Goal: Information Seeking & Learning: Learn about a topic

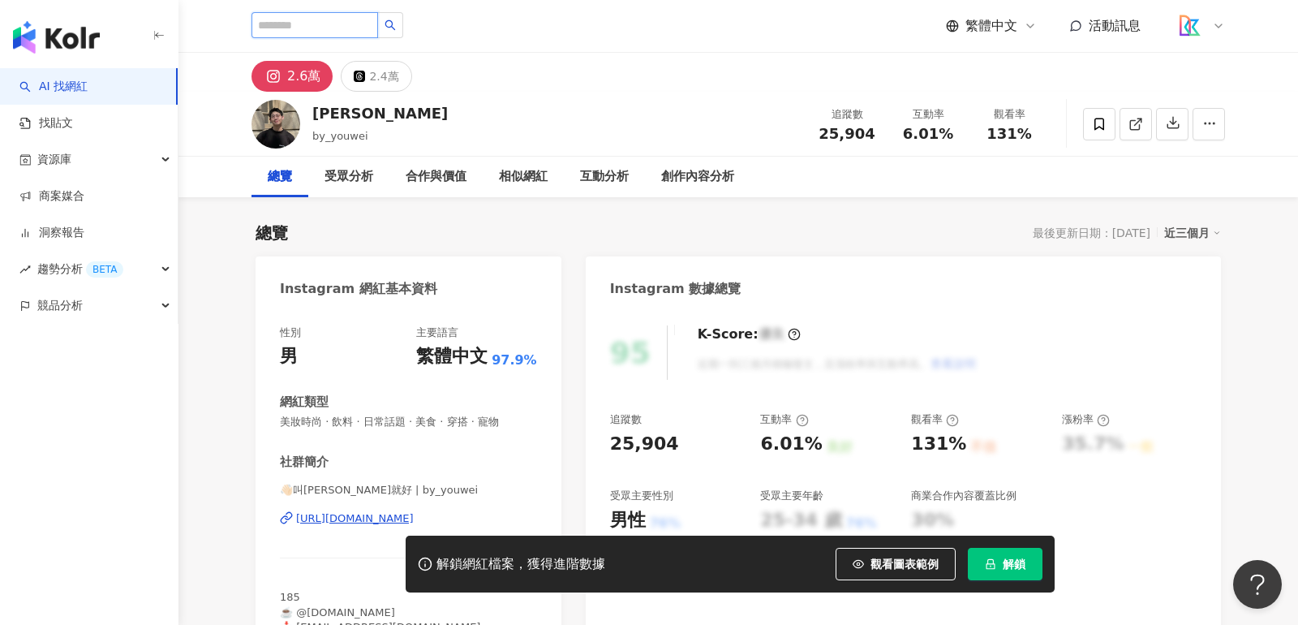
click at [305, 28] on input "search" at bounding box center [314, 25] width 127 height 26
type input "**"
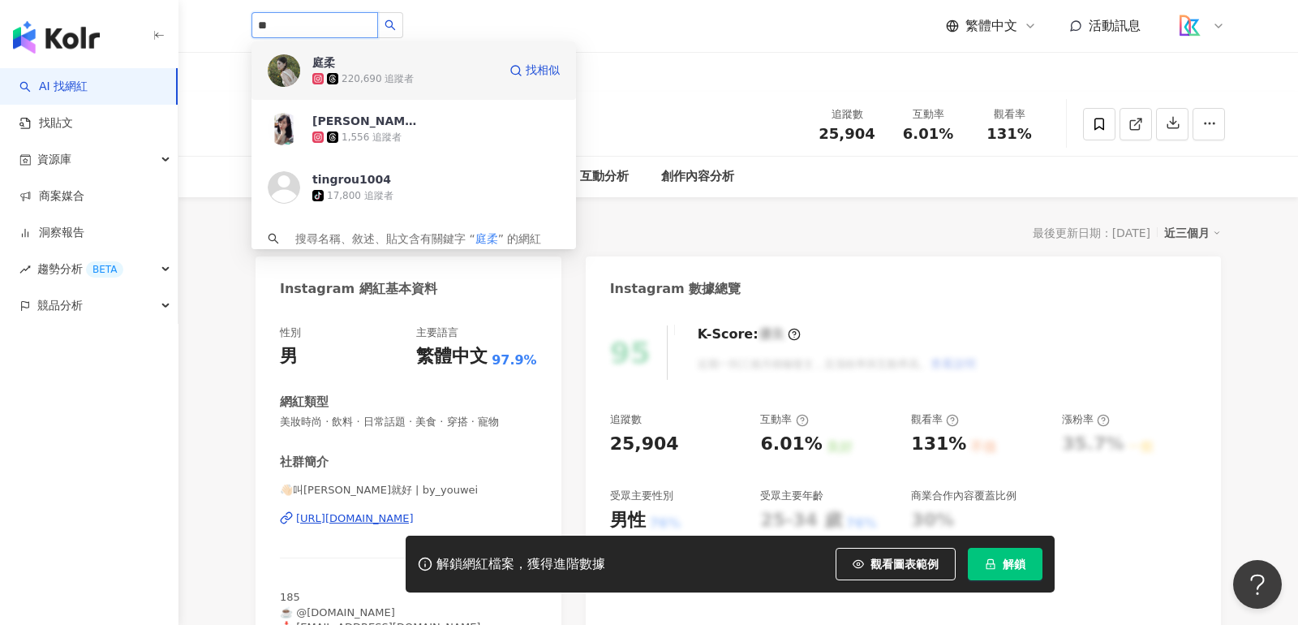
click at [363, 65] on span "庭柔" at bounding box center [364, 62] width 105 height 16
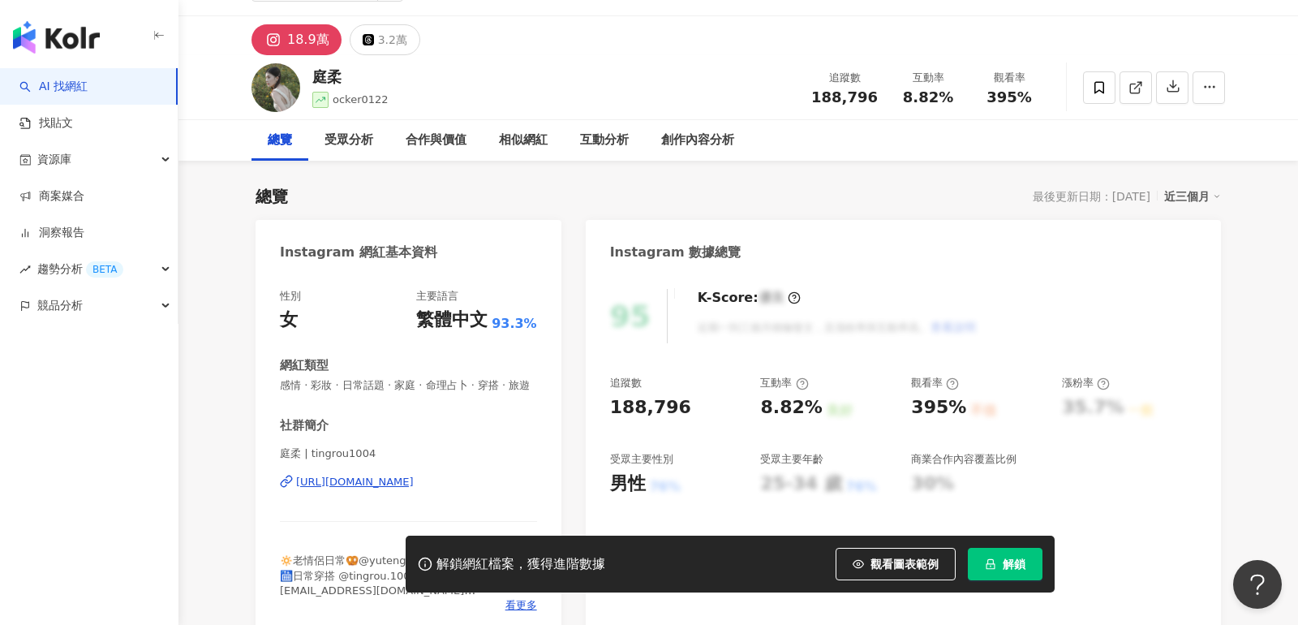
scroll to position [38, 0]
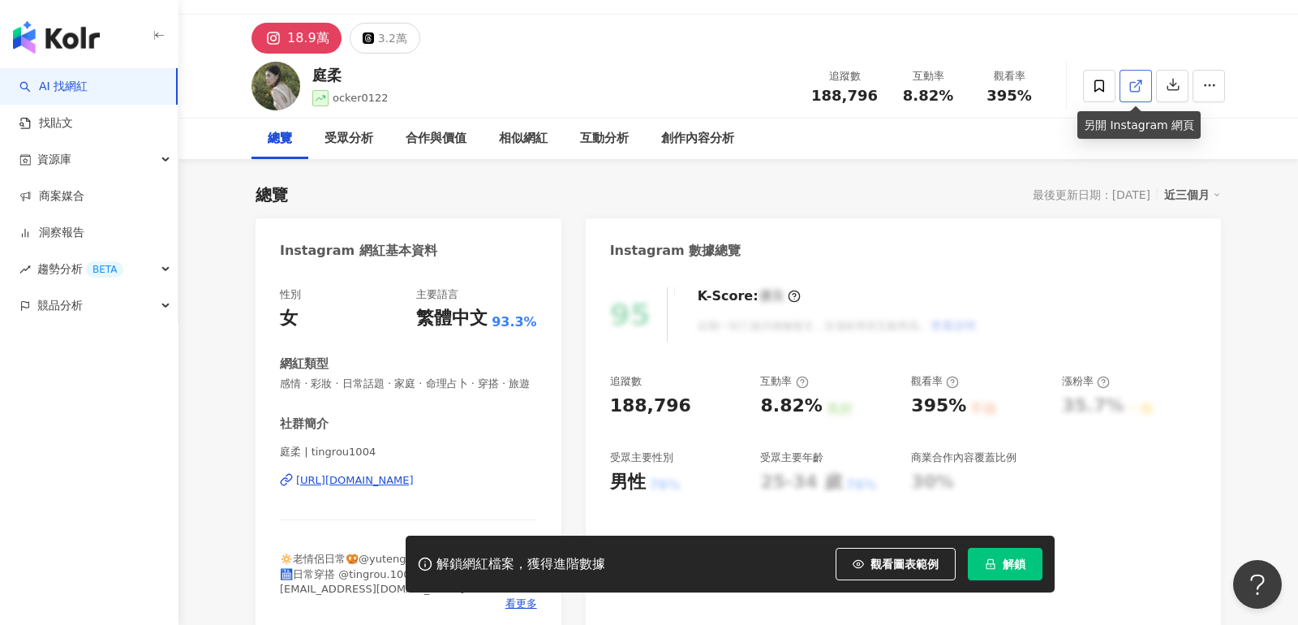
click at [1138, 92] on span at bounding box center [1135, 85] width 15 height 17
click at [1139, 89] on icon at bounding box center [1134, 86] width 9 height 9
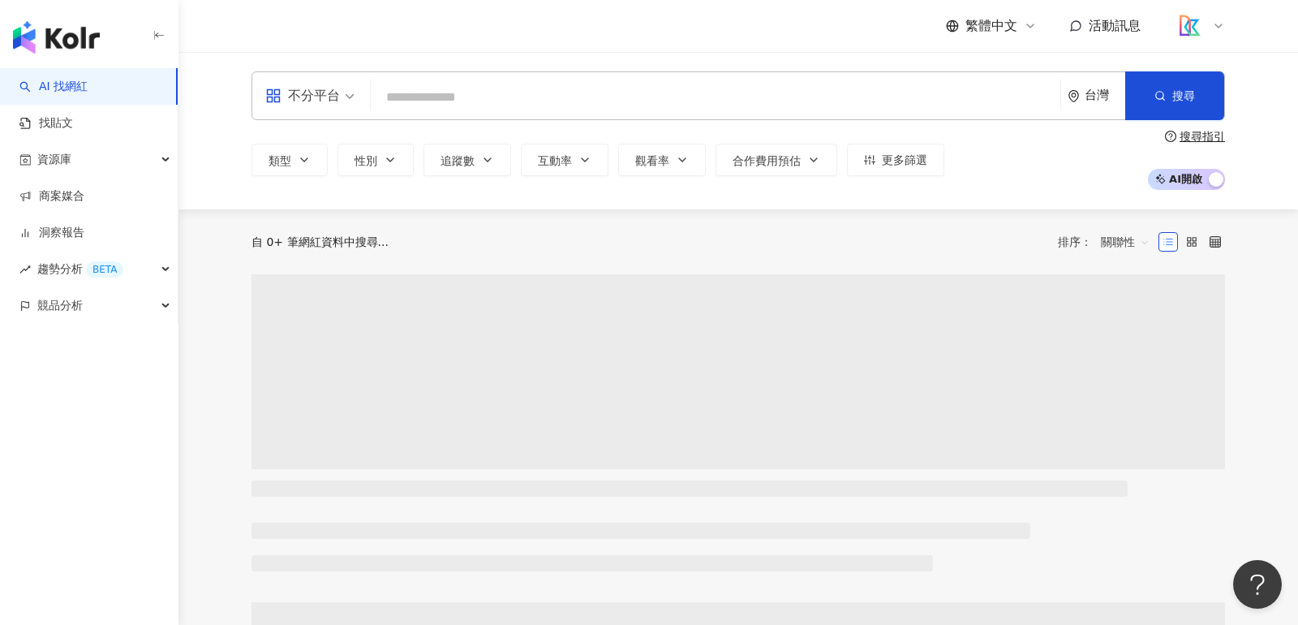
click at [609, 84] on input "search" at bounding box center [715, 97] width 677 height 31
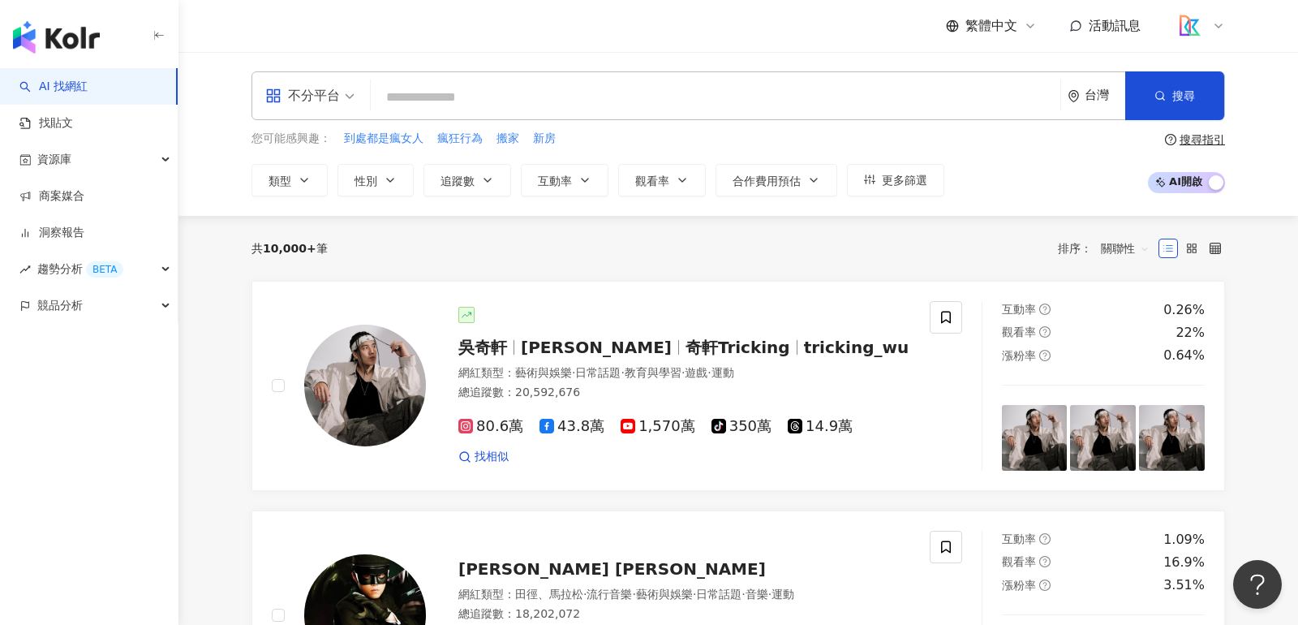
click at [699, 101] on input "search" at bounding box center [715, 97] width 677 height 31
click at [698, 93] on input "search" at bounding box center [715, 97] width 677 height 31
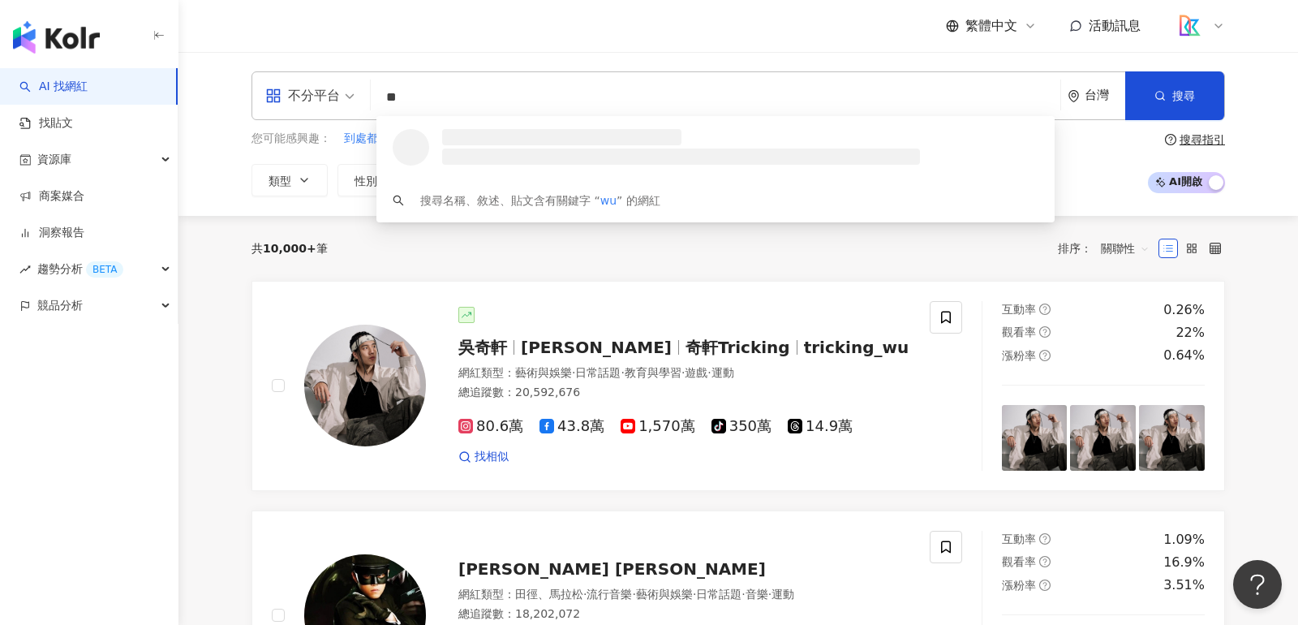
type input "*"
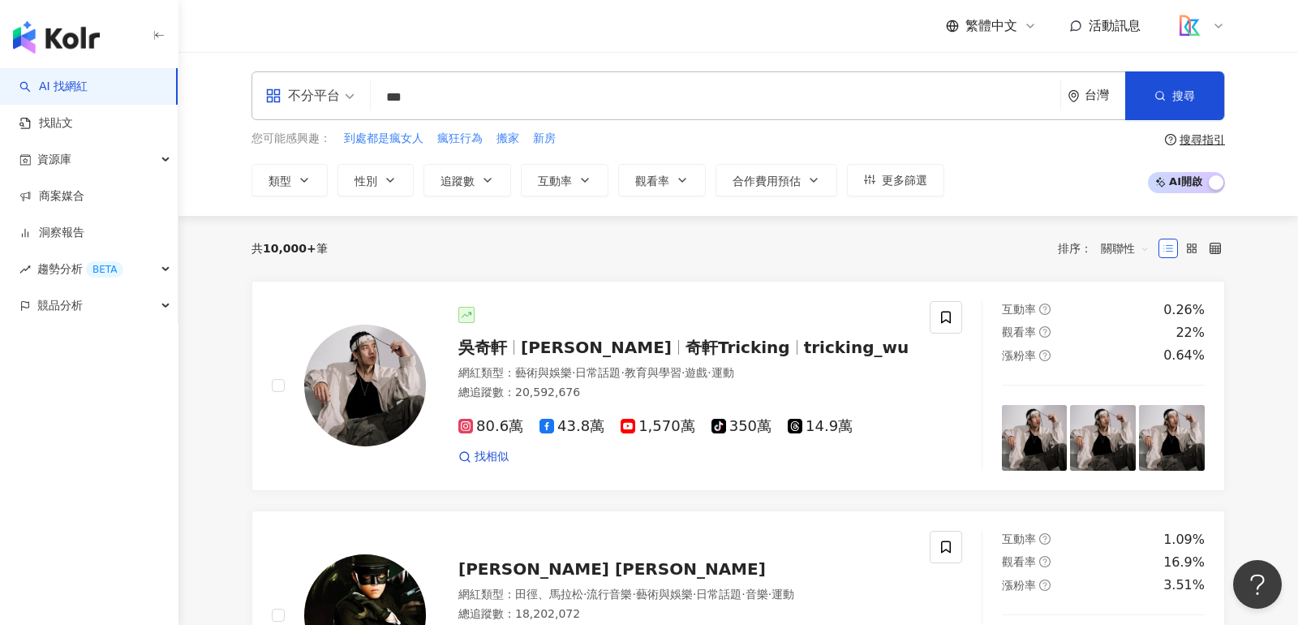
type input "**"
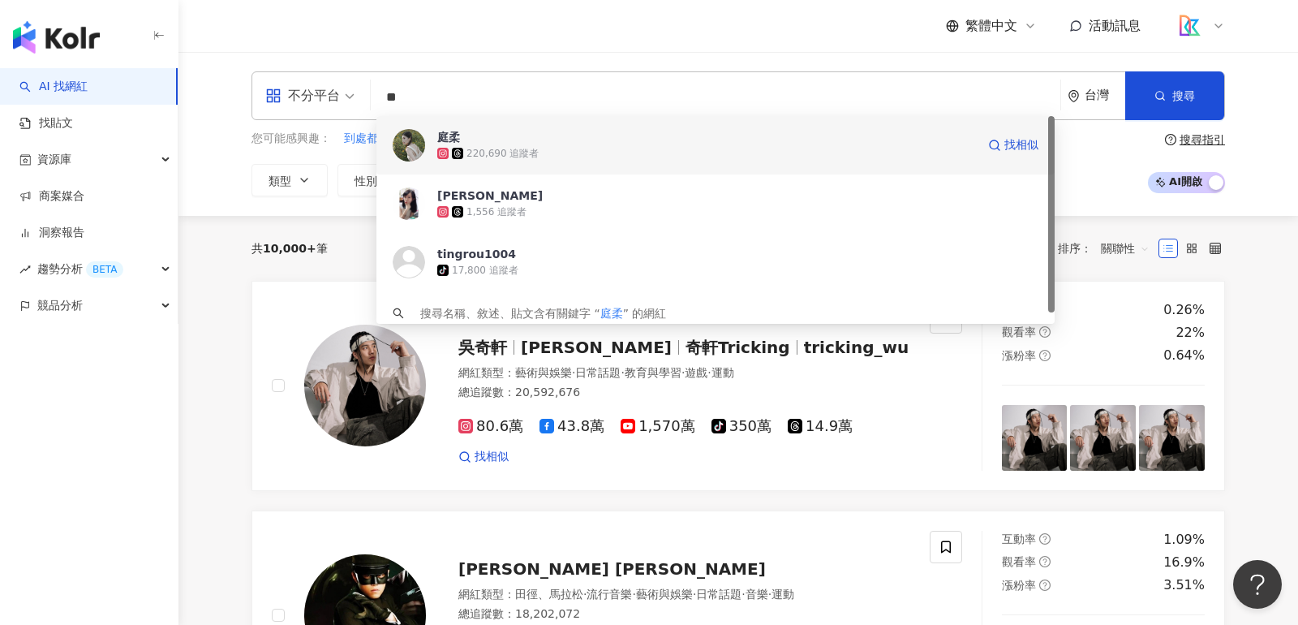
click at [660, 150] on div "220,690 追蹤者" at bounding box center [706, 153] width 539 height 16
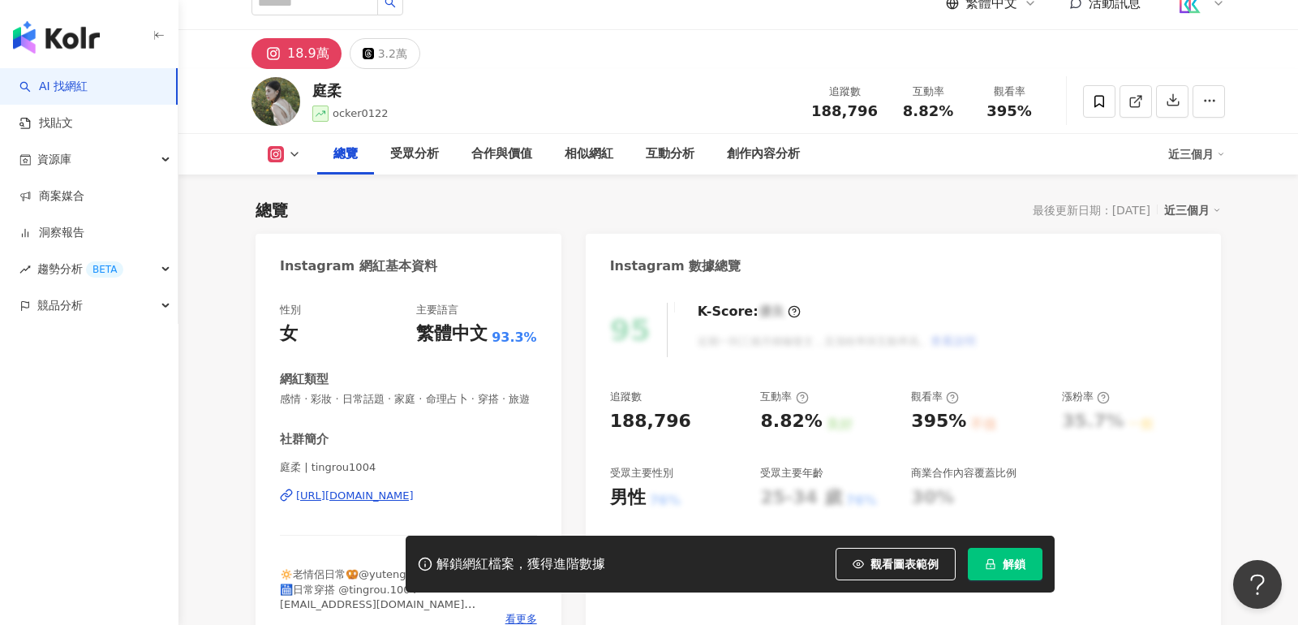
scroll to position [165, 0]
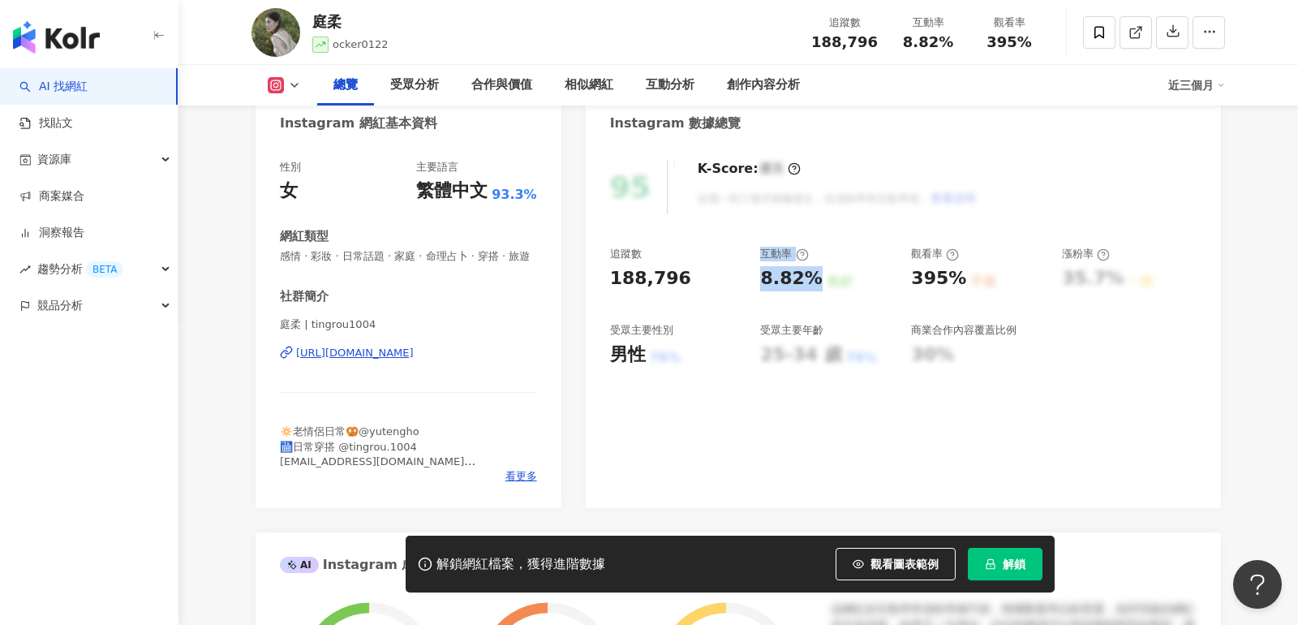
drag, startPoint x: 813, startPoint y: 280, endPoint x: 746, endPoint y: 278, distance: 67.4
click at [746, 278] on div "追蹤數 188,796 互動率 8.82% 良好 觀看率 395% 不佳 漲粉率 35.7% 一般 受眾主要性別 男性 76% 受眾主要年齡 25-34 歲 …" at bounding box center [903, 307] width 587 height 120
click at [752, 286] on div "追蹤數 188,796 互動率 8.82% 良好 觀看率 395% 不佳 漲粉率 35.7% 一般 受眾主要性別 男性 76% 受眾主要年齡 25-34 歲 …" at bounding box center [903, 307] width 587 height 120
drag, startPoint x: 756, startPoint y: 283, endPoint x: 815, endPoint y: 281, distance: 59.3
click at [815, 281] on div "追蹤數 188,796 互動率 8.82% 良好 觀看率 395% 不佳 漲粉率 35.7% 一般 受眾主要性別 男性 76% 受眾主要年齡 25-34 歲 …" at bounding box center [903, 307] width 587 height 120
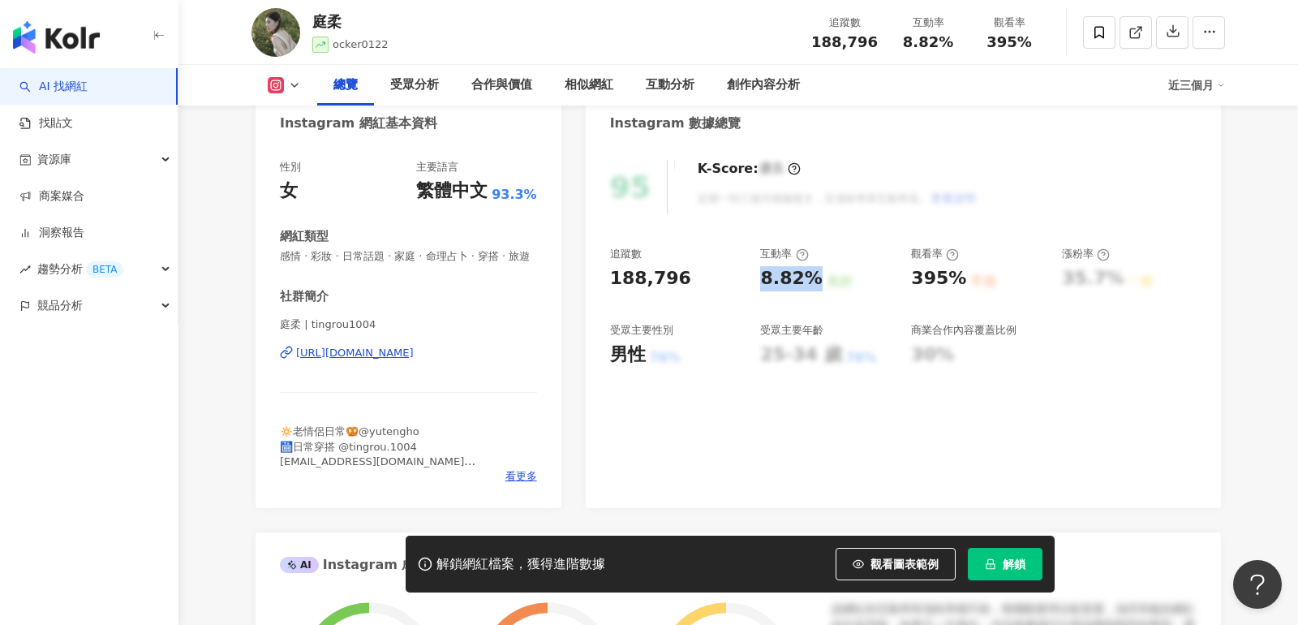
copy div "8.82%"
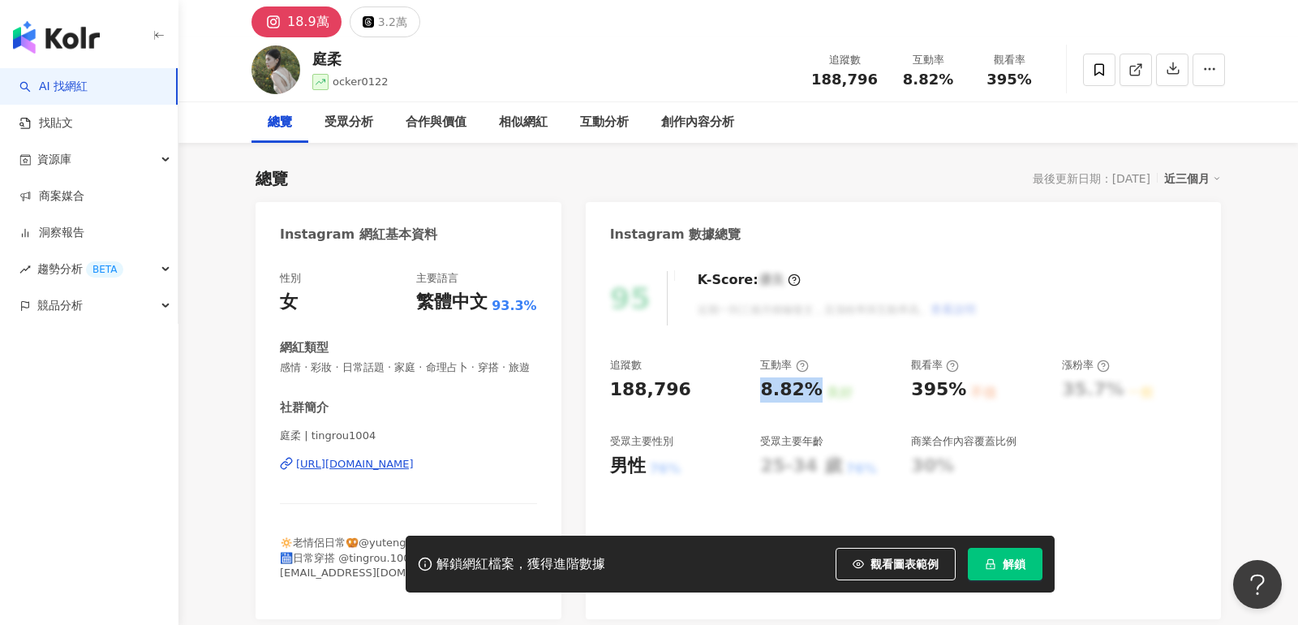
scroll to position [0, 0]
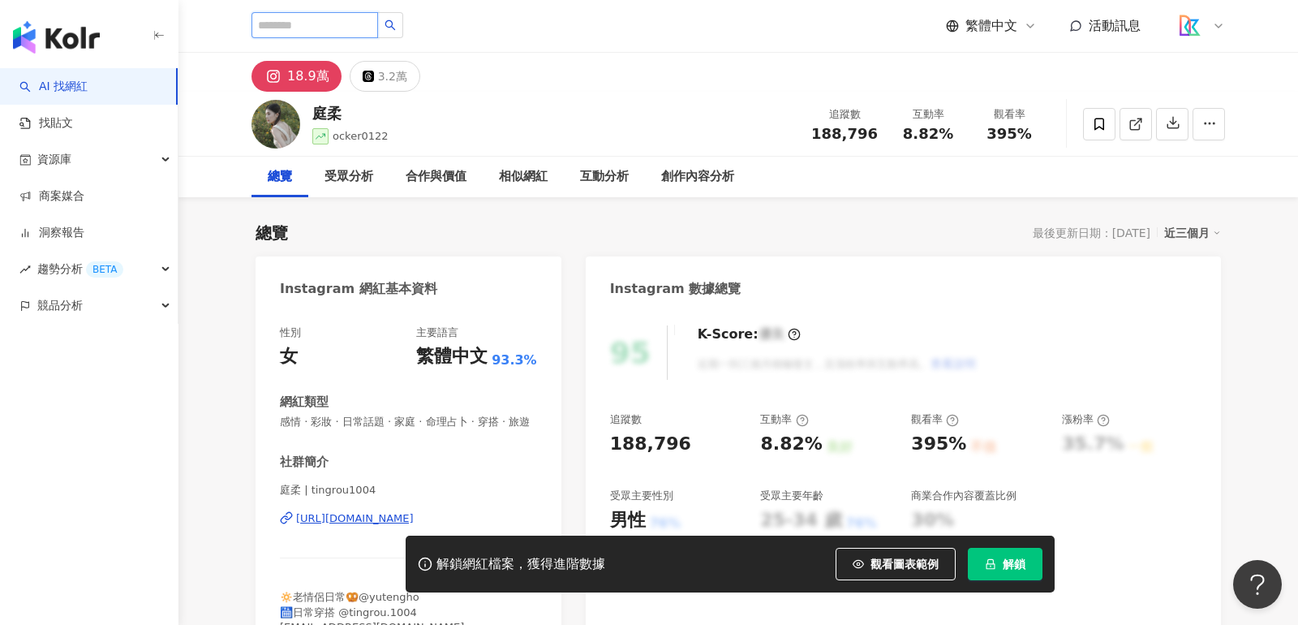
click at [299, 15] on input "search" at bounding box center [314, 25] width 127 height 26
type input "**"
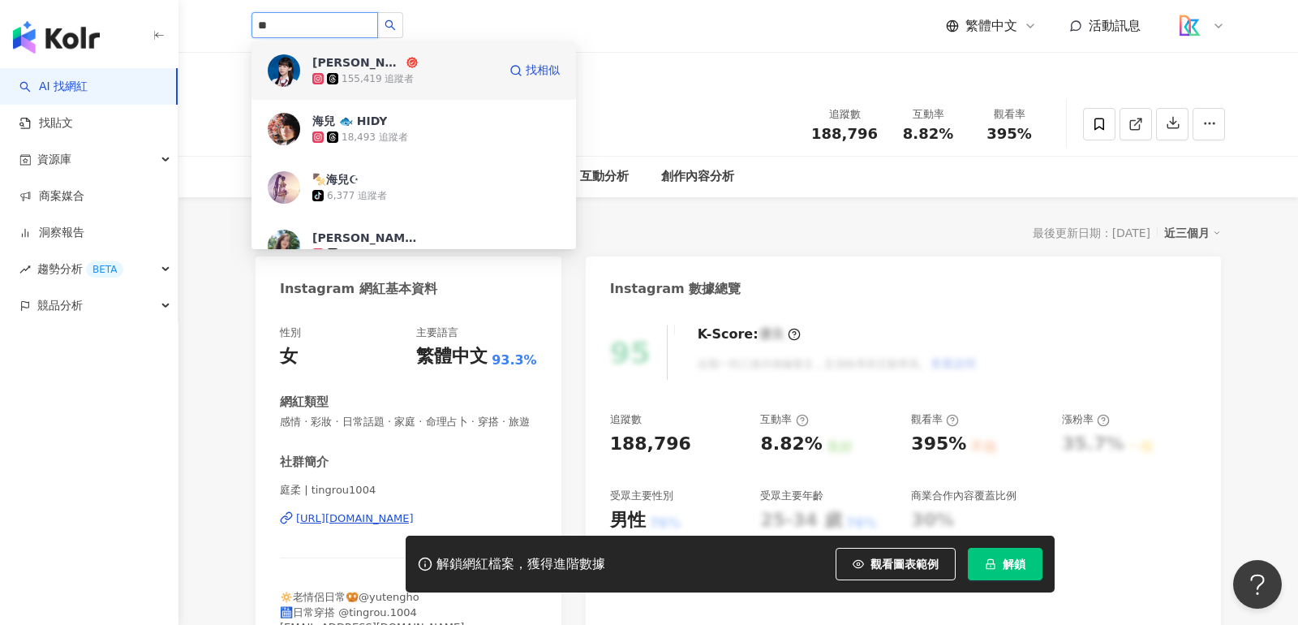
click at [383, 83] on div "155,419 追蹤者" at bounding box center [378, 79] width 72 height 14
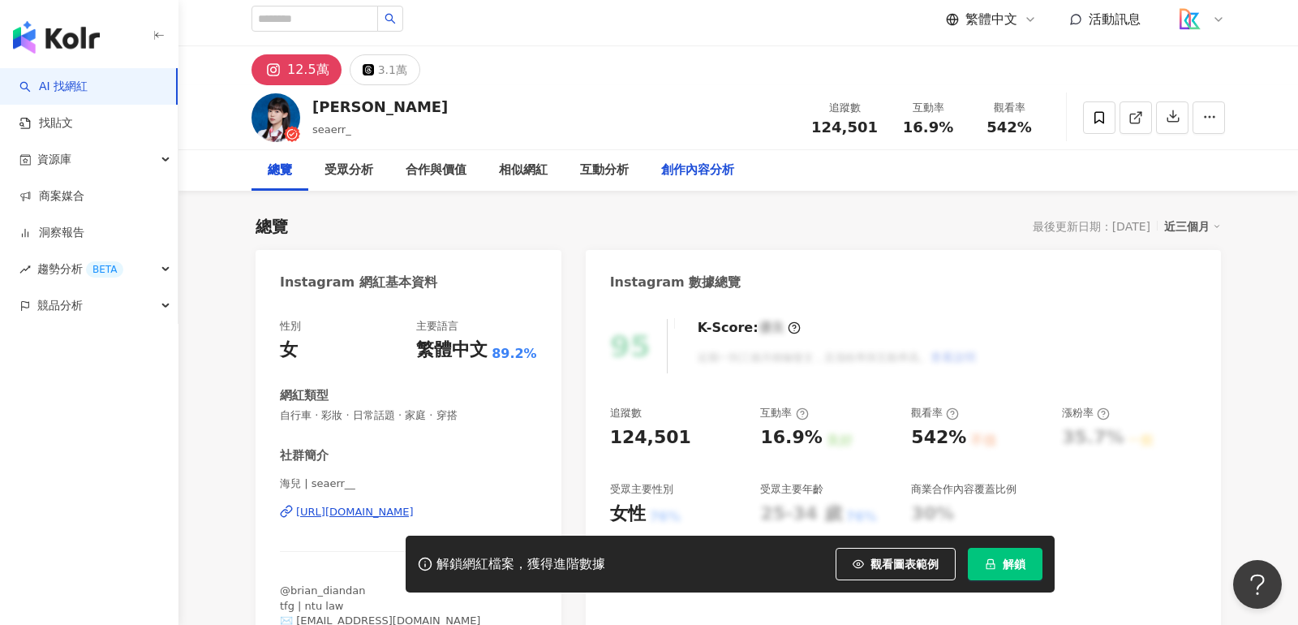
scroll to position [8, 0]
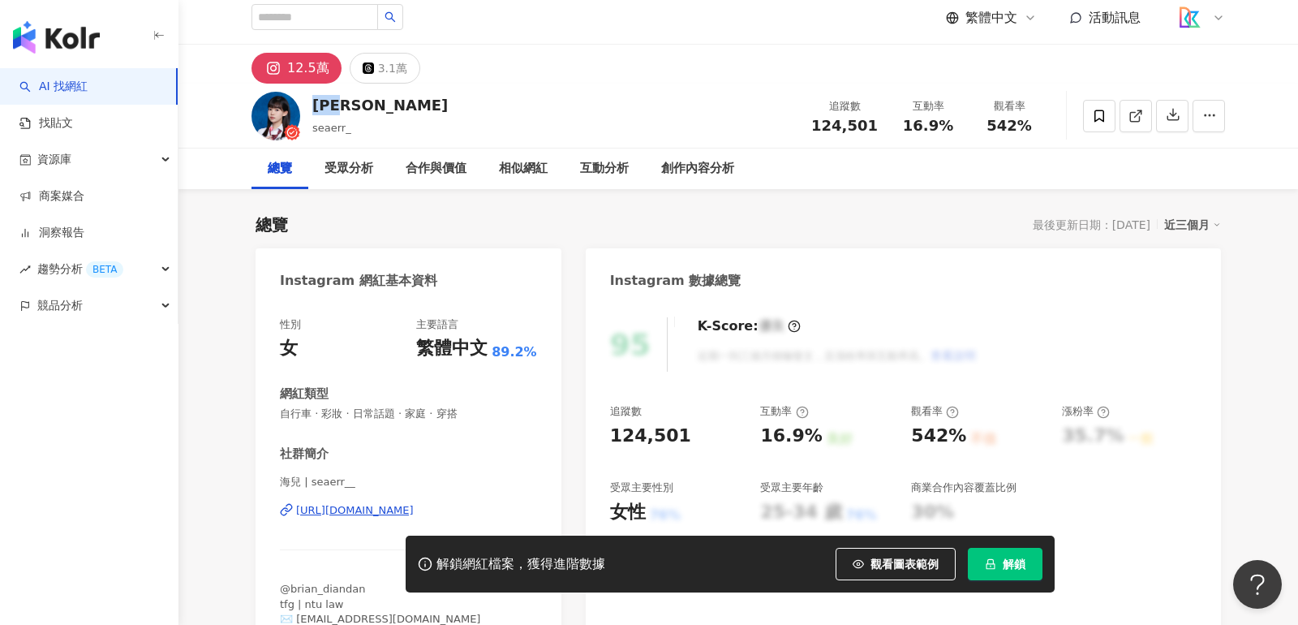
drag, startPoint x: 316, startPoint y: 107, endPoint x: 420, endPoint y: 105, distance: 104.7
click at [421, 105] on div "林海兒 seaerr_ 追蹤數 124,501 互動率 16.9% 觀看率 542%" at bounding box center [738, 116] width 1038 height 64
copy div "林海兒"
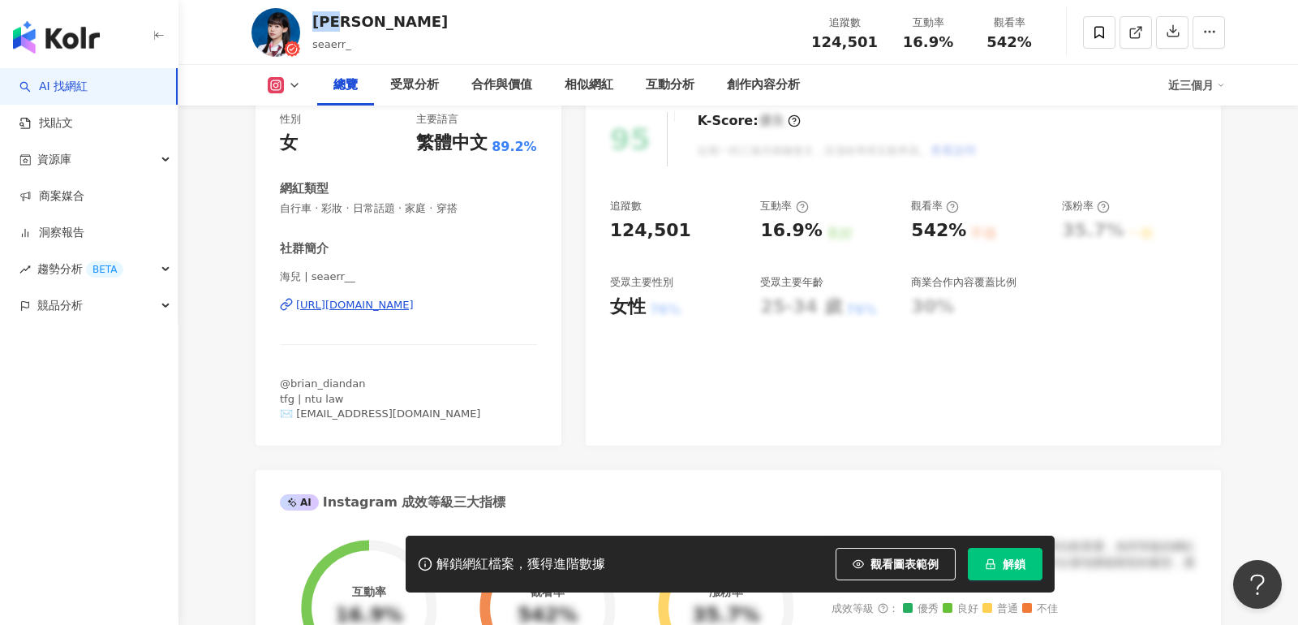
scroll to position [0, 0]
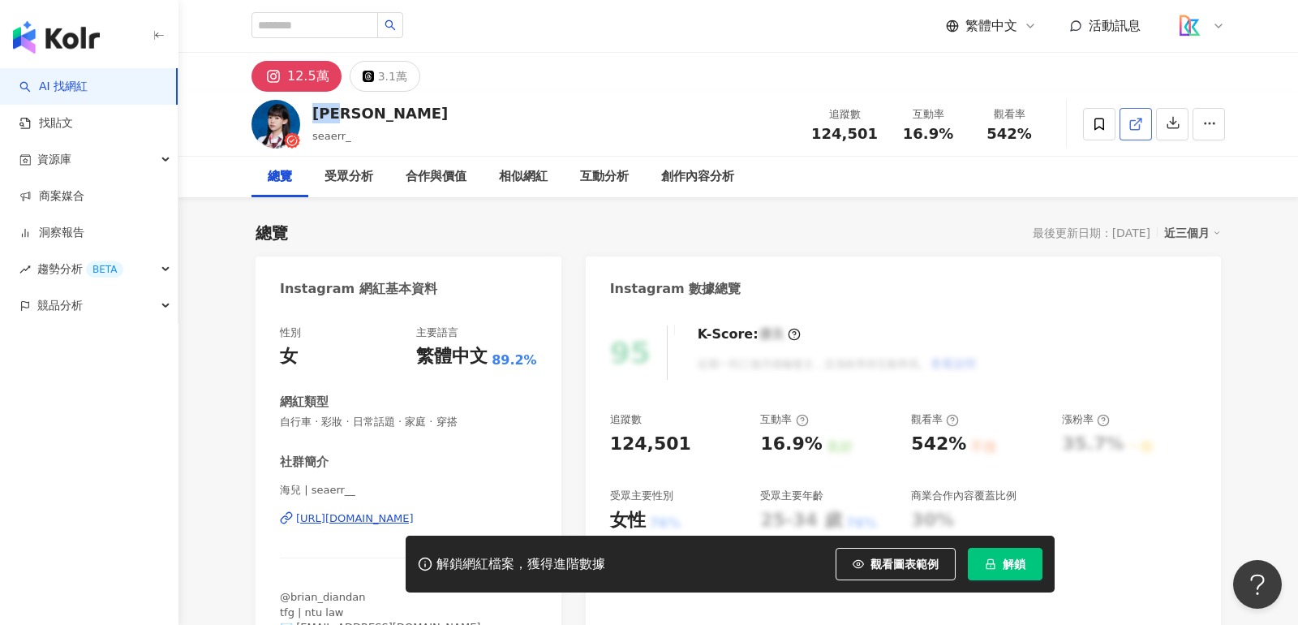
click at [1135, 128] on icon at bounding box center [1134, 124] width 9 height 9
click at [347, 35] on input "search" at bounding box center [314, 25] width 127 height 26
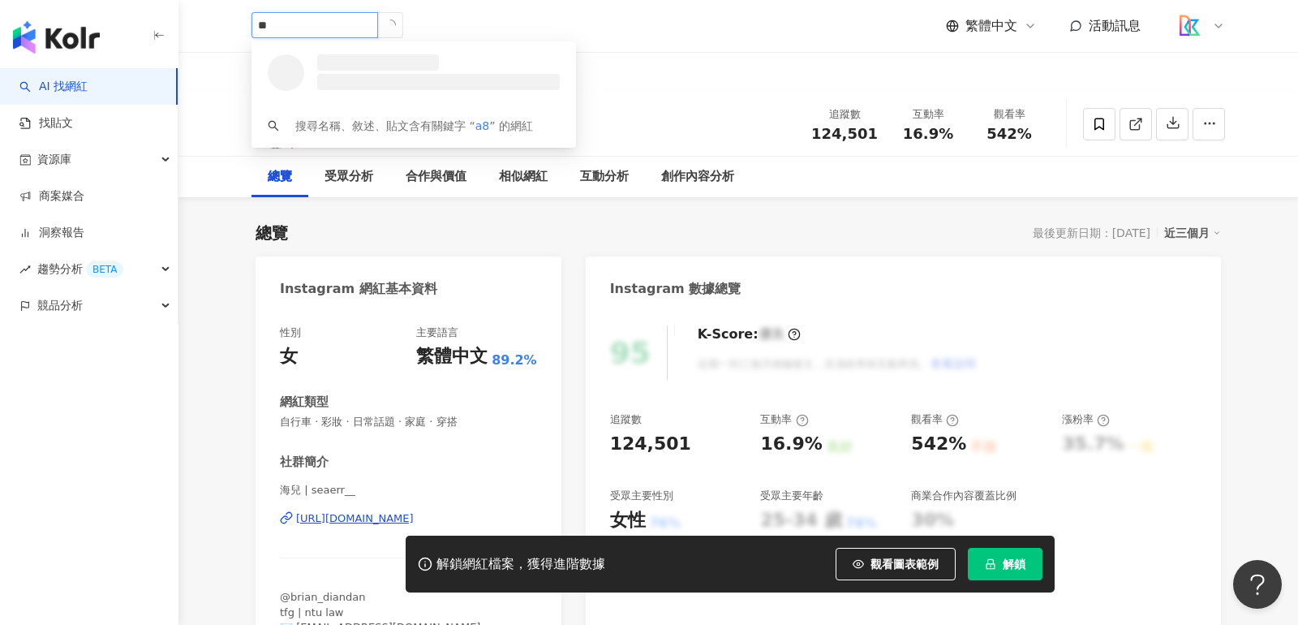
type input "*"
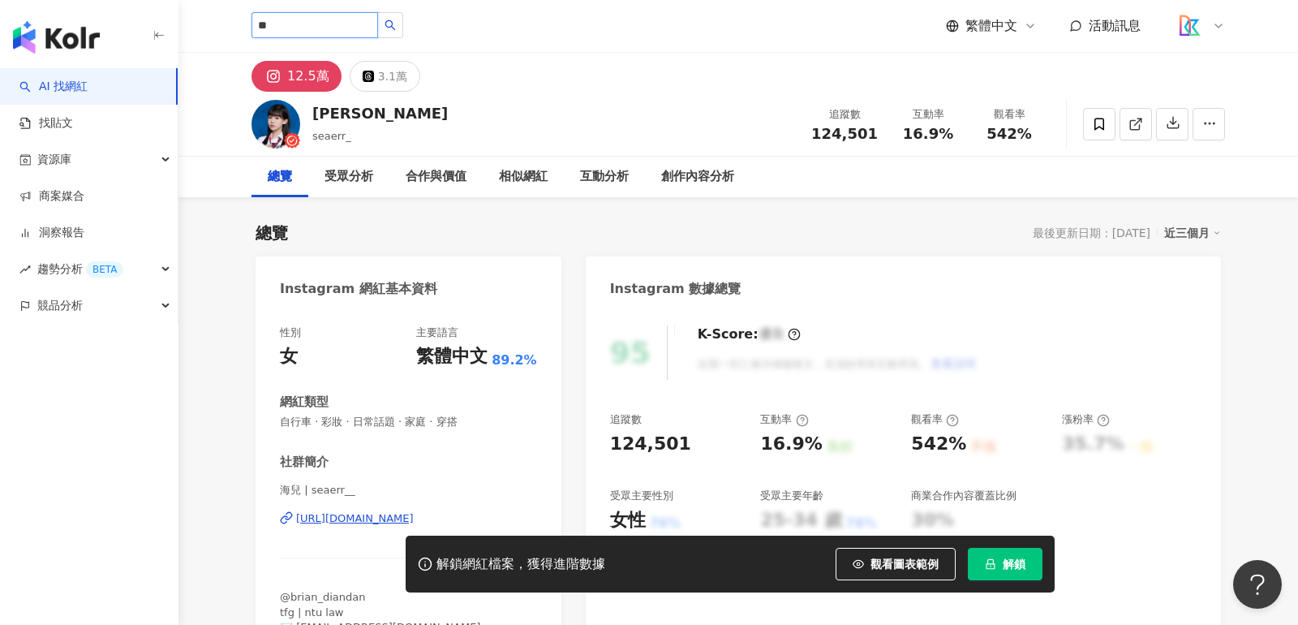
type input "**"
click at [337, 24] on input "**" at bounding box center [314, 25] width 127 height 26
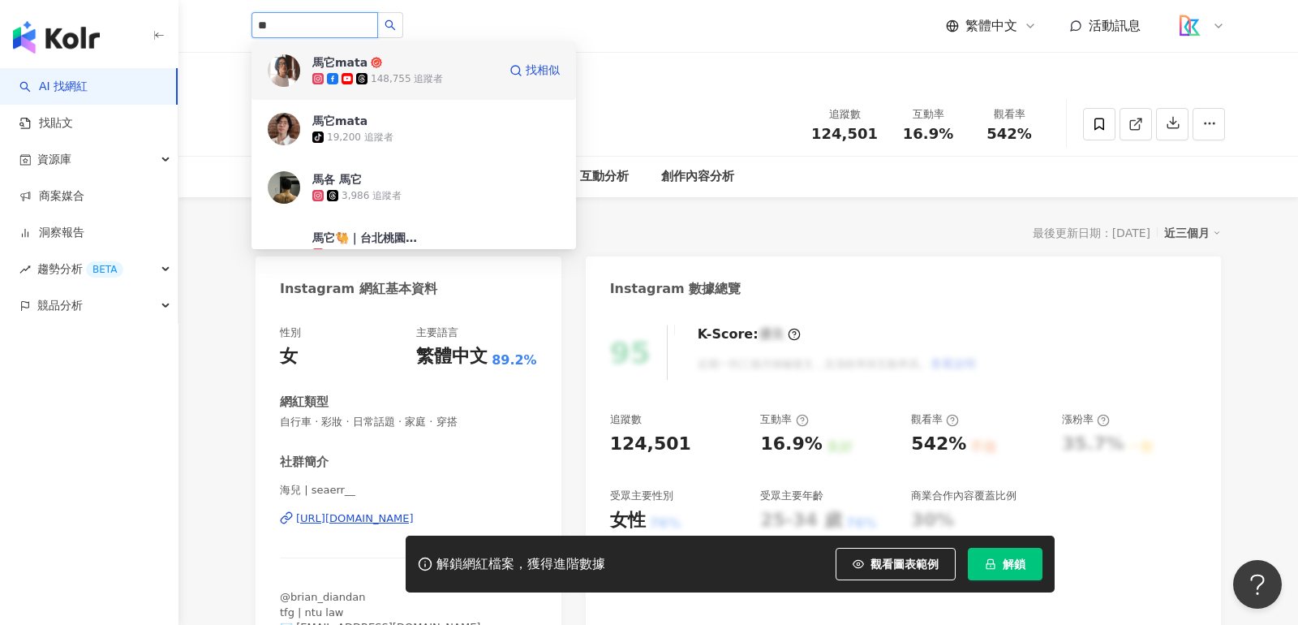
click at [358, 59] on div "馬它mata" at bounding box center [339, 62] width 55 height 16
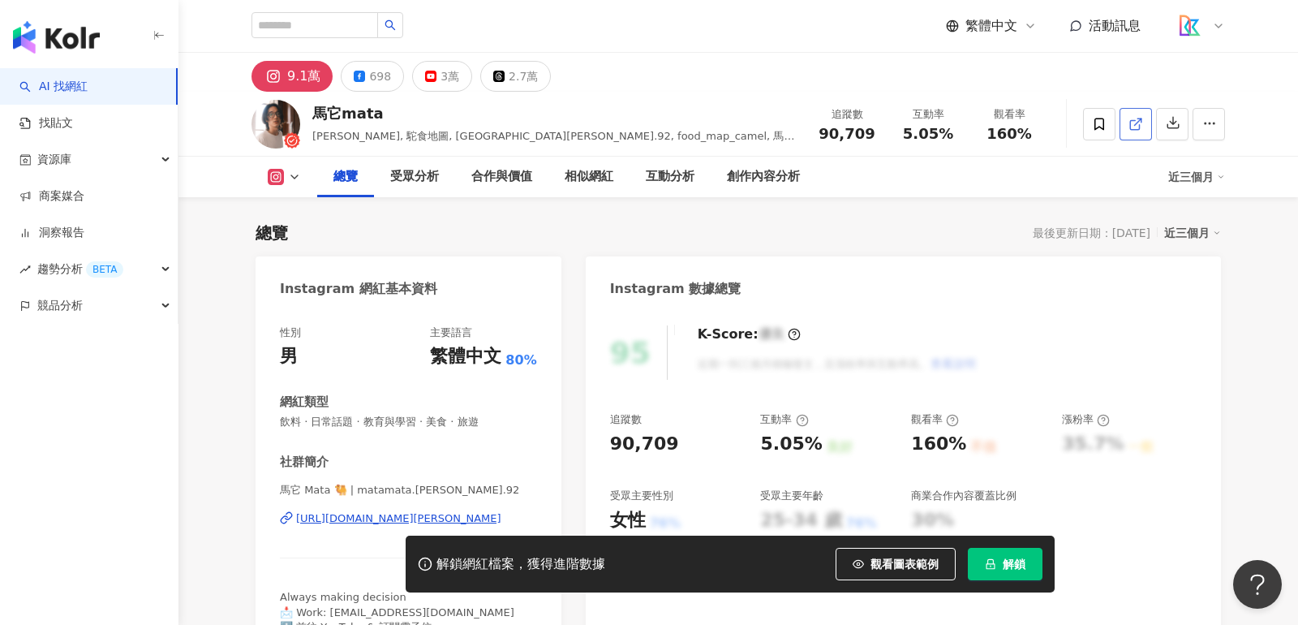
click at [1142, 127] on icon at bounding box center [1135, 124] width 15 height 15
